Goal: Information Seeking & Learning: Find specific fact

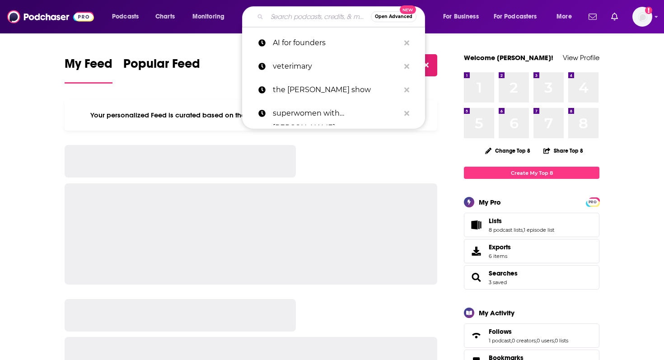
click at [321, 13] on input "Search podcasts, credits, & more..." at bounding box center [319, 16] width 104 height 14
paste input "[URL][DOMAIN_NAME]"
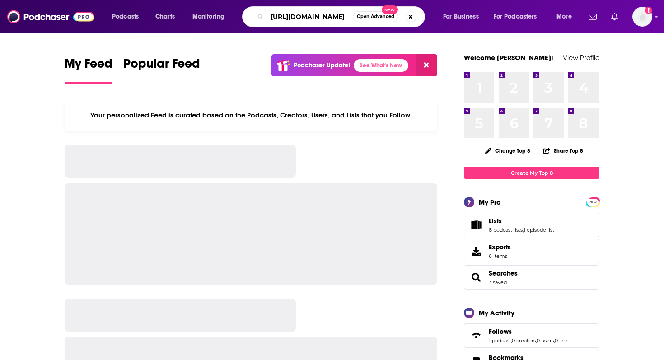
type input "[URL][DOMAIN_NAME]"
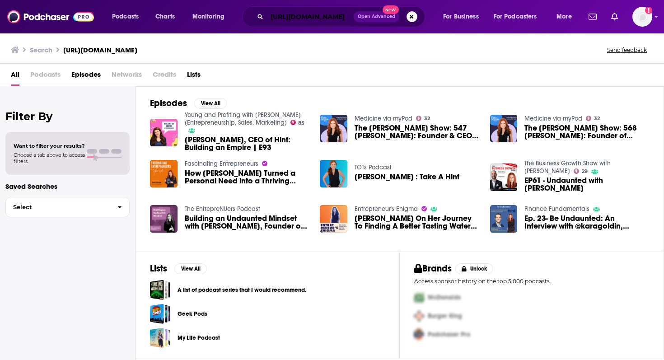
click at [305, 19] on input "[URL][DOMAIN_NAME]" at bounding box center [310, 16] width 87 height 14
click at [305, 18] on input "[URL][DOMAIN_NAME]" at bounding box center [310, 16] width 87 height 14
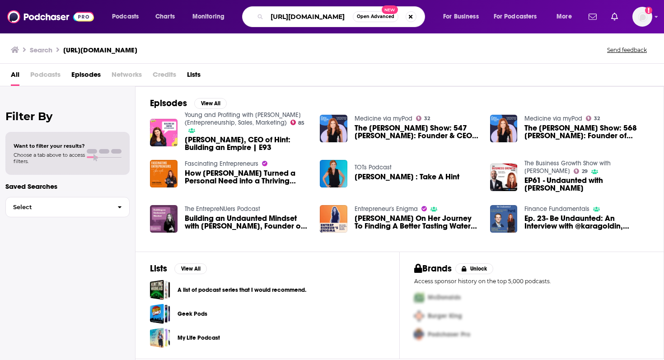
click at [305, 18] on input "[URL][DOMAIN_NAME]" at bounding box center [310, 16] width 86 height 14
click at [325, 18] on input "[URL][DOMAIN_NAME]" at bounding box center [310, 16] width 86 height 14
click at [407, 16] on button "Search podcasts, credits, & more..." at bounding box center [411, 16] width 11 height 11
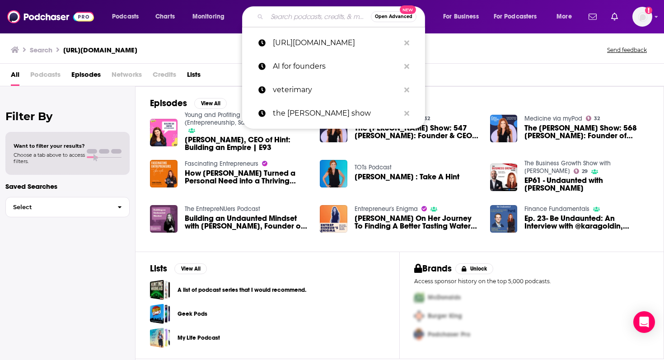
paste input "[URL][DOMAIN_NAME][PERSON_NAME]"
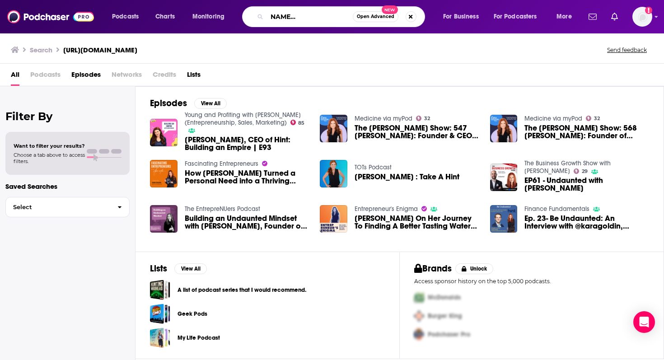
type input "[URL][DOMAIN_NAME][PERSON_NAME]"
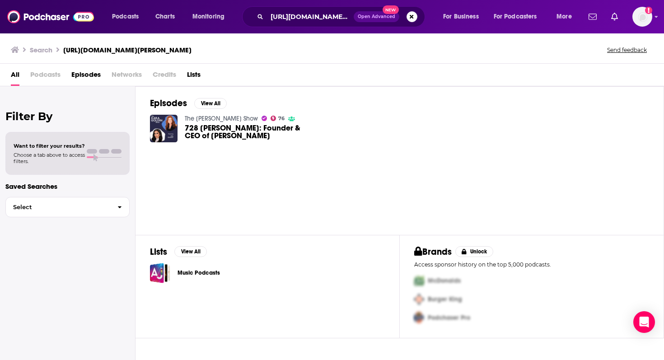
click at [223, 131] on span "728 [PERSON_NAME]: Founder & CEO of [PERSON_NAME]" at bounding box center [247, 131] width 125 height 15
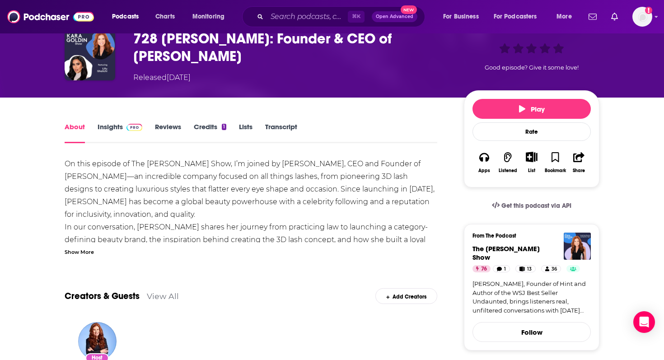
scroll to position [50, 0]
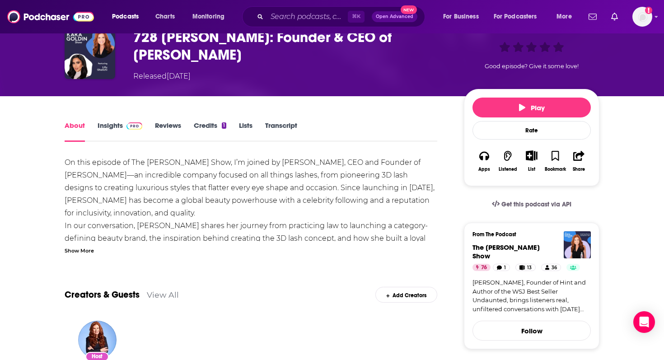
click at [111, 123] on link "Insights" at bounding box center [120, 131] width 45 height 21
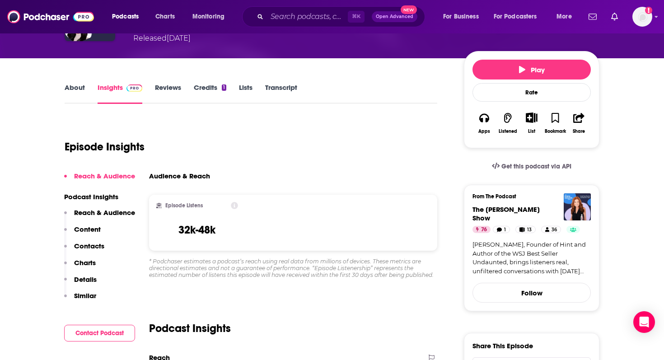
scroll to position [89, 0]
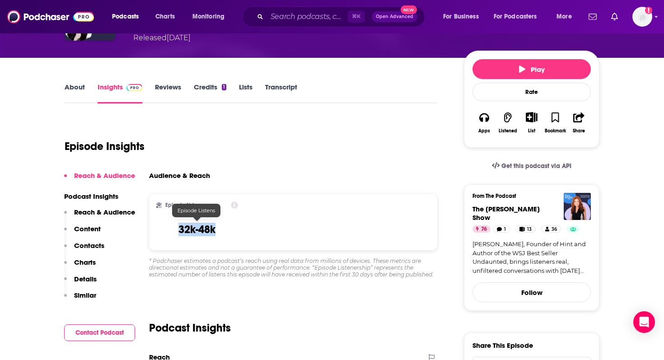
drag, startPoint x: 228, startPoint y: 229, endPoint x: 176, endPoint y: 228, distance: 52.0
click at [175, 228] on div "Episode Listens 32k-48k" at bounding box center [197, 222] width 82 height 42
copy h3 "32k-48k"
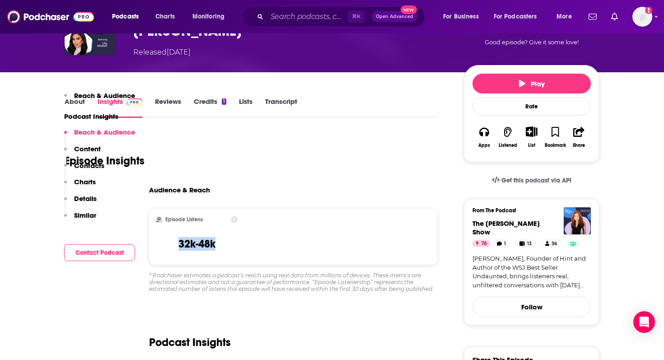
scroll to position [0, 0]
